Goal: Check status: Check status

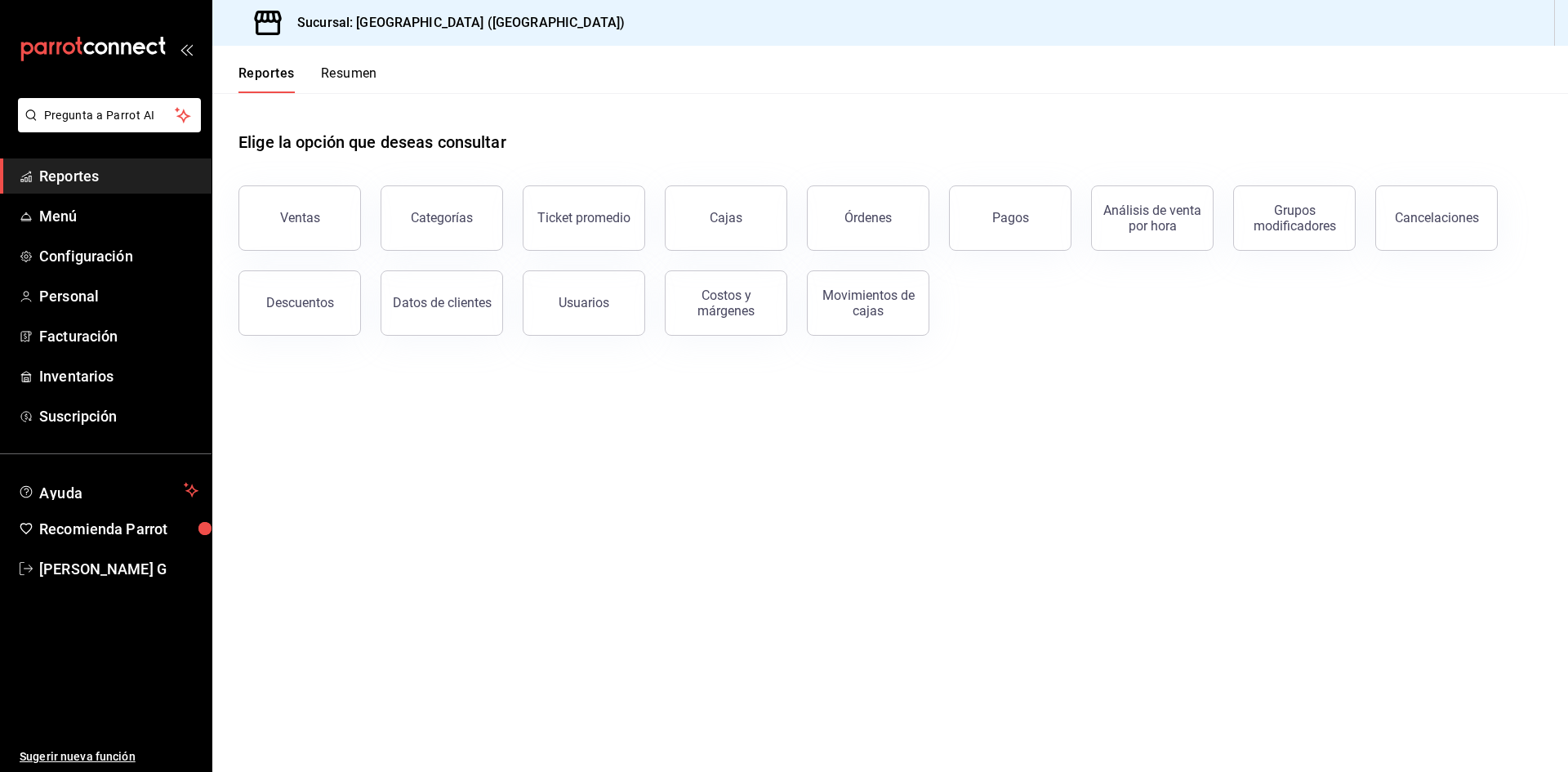
click at [877, 202] on button "Órdenes" at bounding box center [869, 218] width 123 height 65
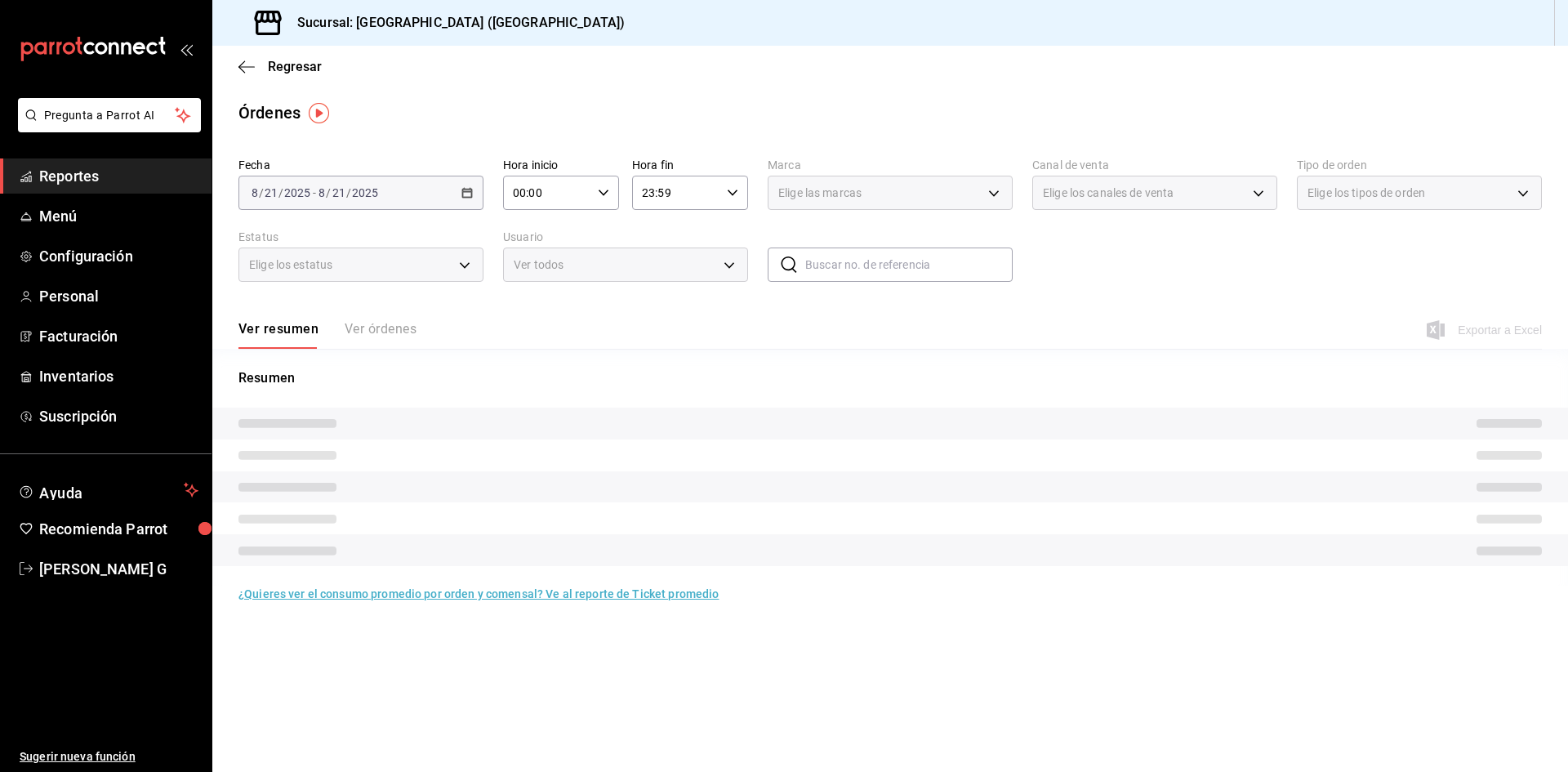
click at [392, 193] on div "[DATE] [DATE] - [DATE] [DATE]" at bounding box center [361, 193] width 245 height 34
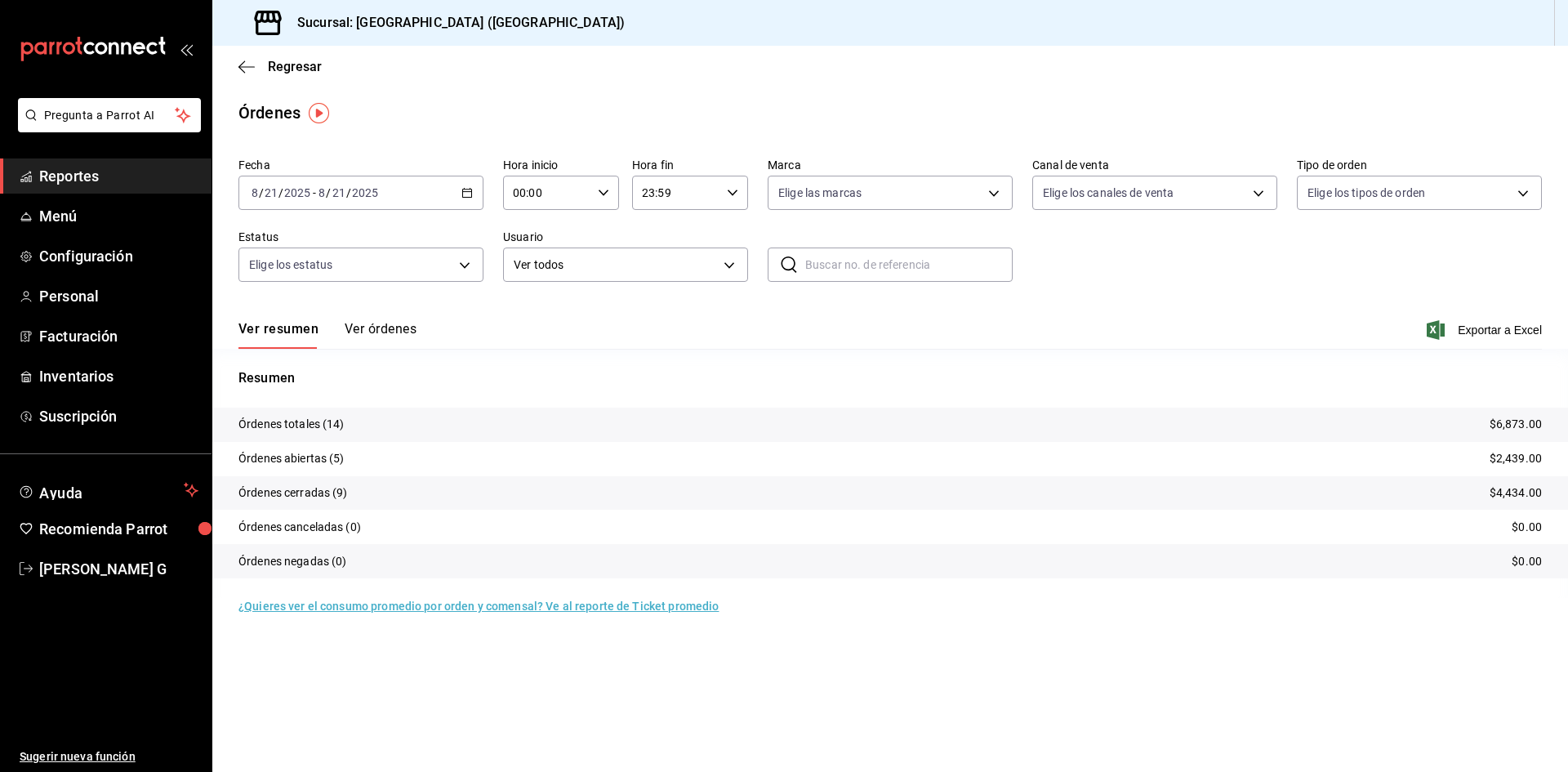
click at [392, 193] on div "[DATE] [DATE] - [DATE] [DATE]" at bounding box center [361, 193] width 245 height 34
click at [322, 425] on span "Rango de fechas" at bounding box center [316, 426] width 127 height 17
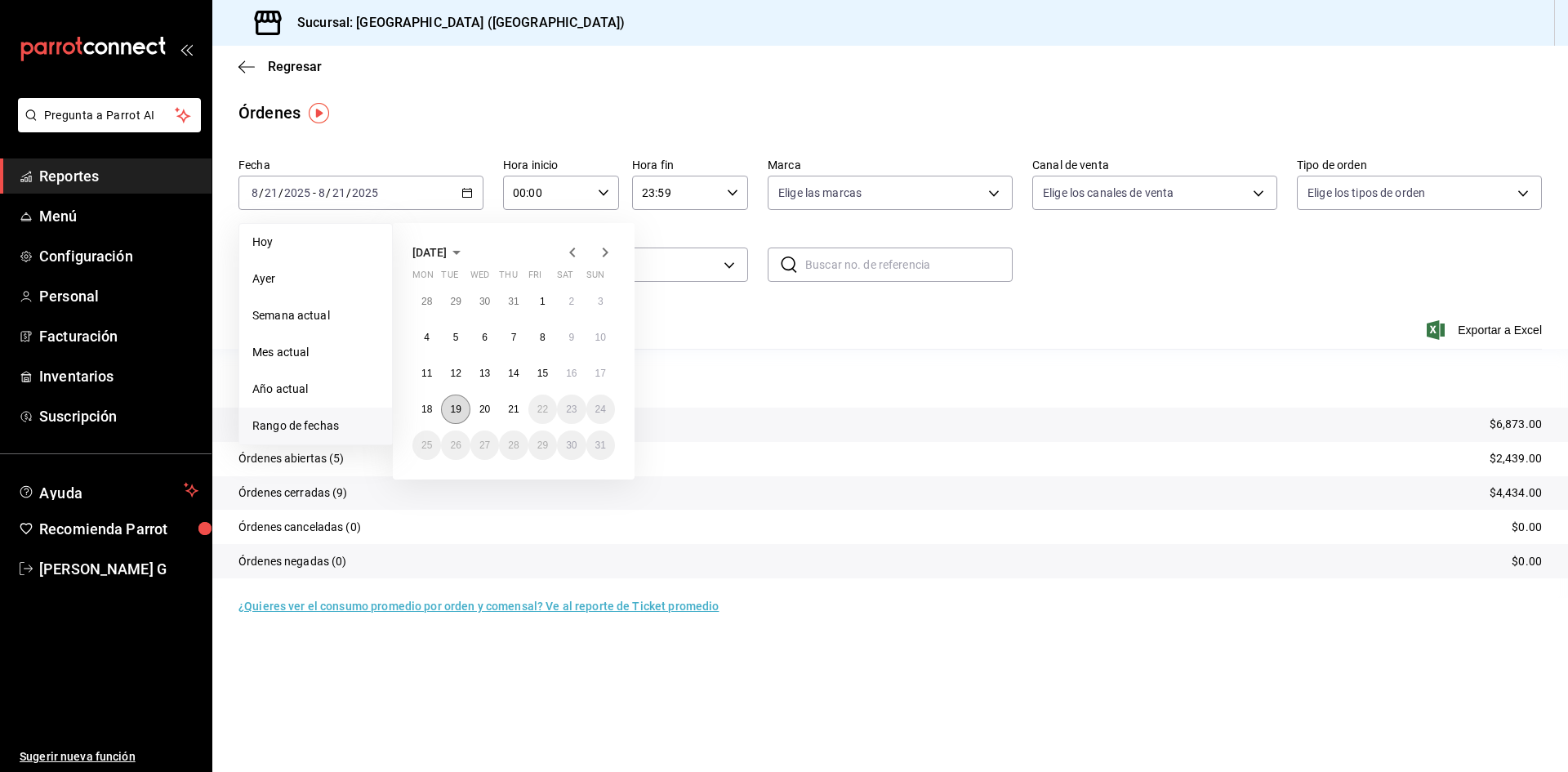
click at [460, 419] on button "19" at bounding box center [456, 409] width 29 height 30
click at [458, 418] on button "19" at bounding box center [456, 409] width 29 height 30
